Goal: Information Seeking & Learning: Learn about a topic

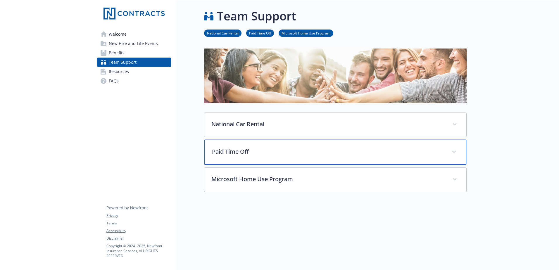
click at [454, 151] on icon at bounding box center [455, 152] width 4 height 2
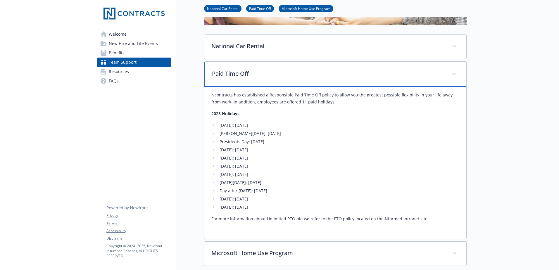
scroll to position [88, 0]
